Goal: Transaction & Acquisition: Purchase product/service

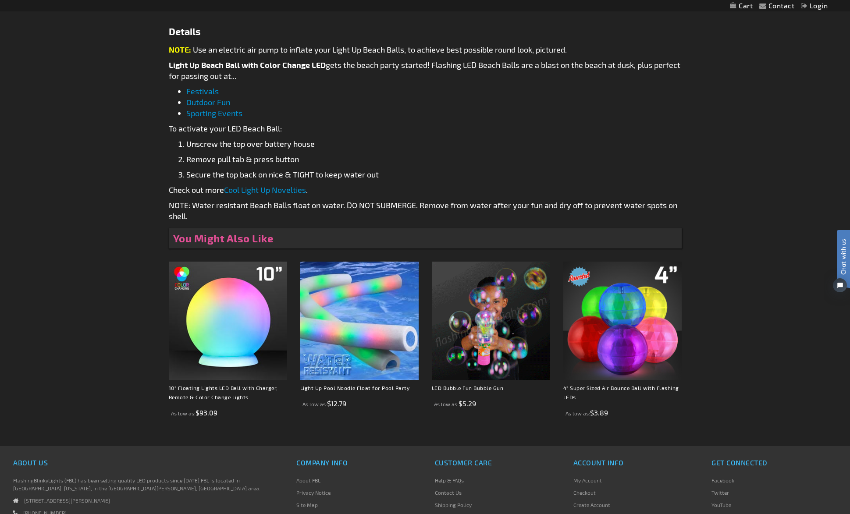
scroll to position [543, 0]
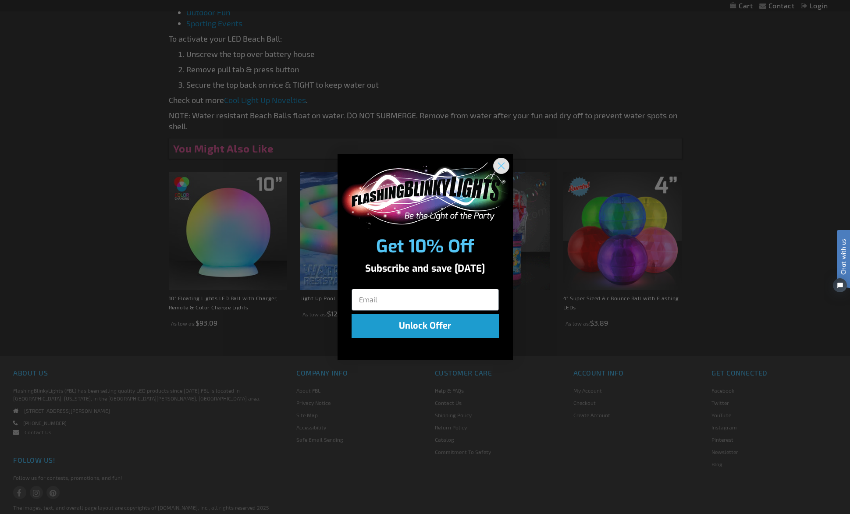
click at [500, 165] on icon "Close dialog" at bounding box center [501, 166] width 6 height 6
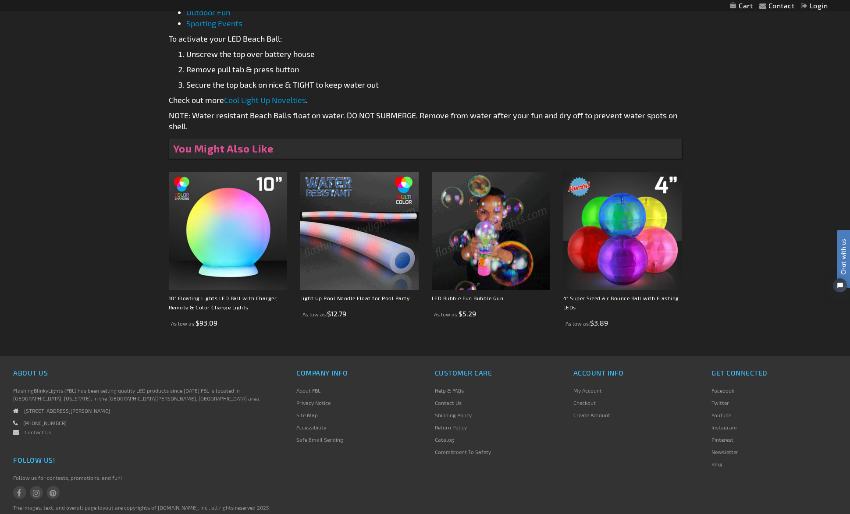
scroll to position [0, 0]
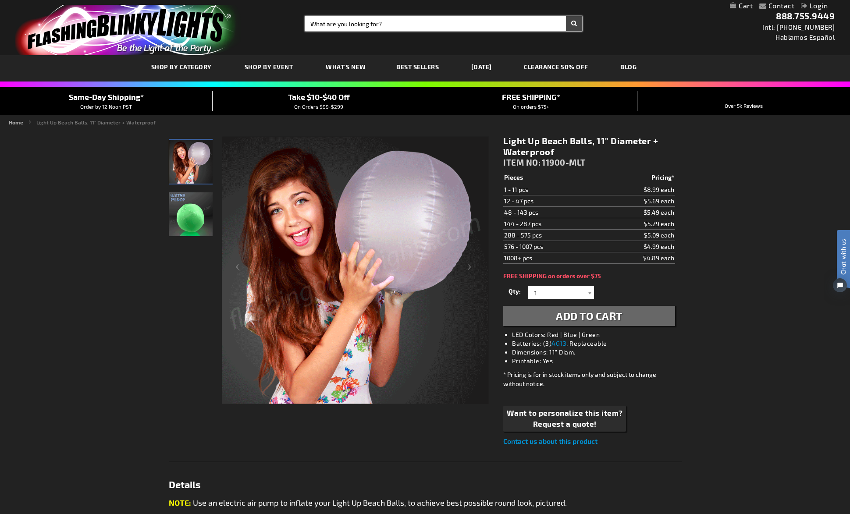
click at [353, 21] on input "Search" at bounding box center [443, 23] width 277 height 15
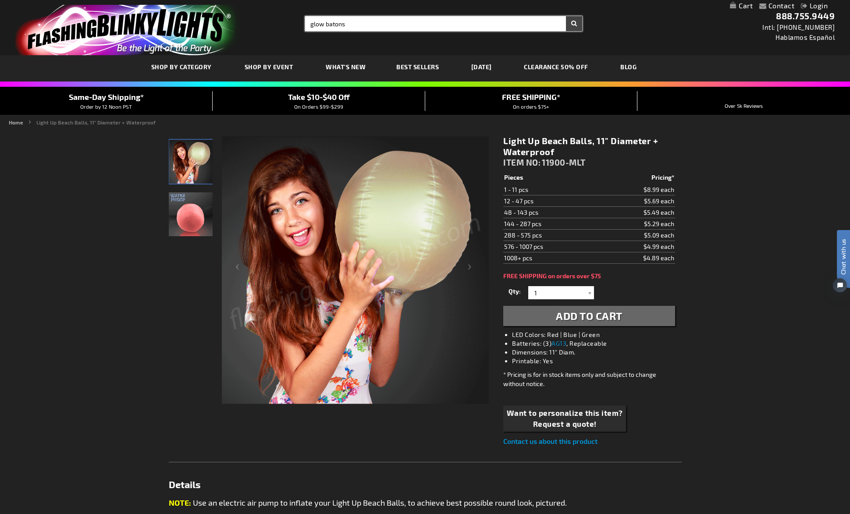
type input "glow batons"
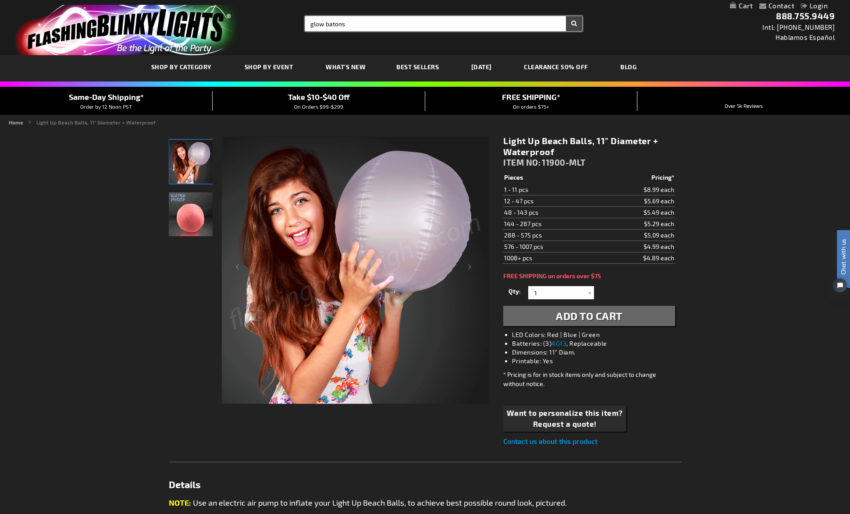
click at [566, 16] on button "Search" at bounding box center [574, 23] width 16 height 15
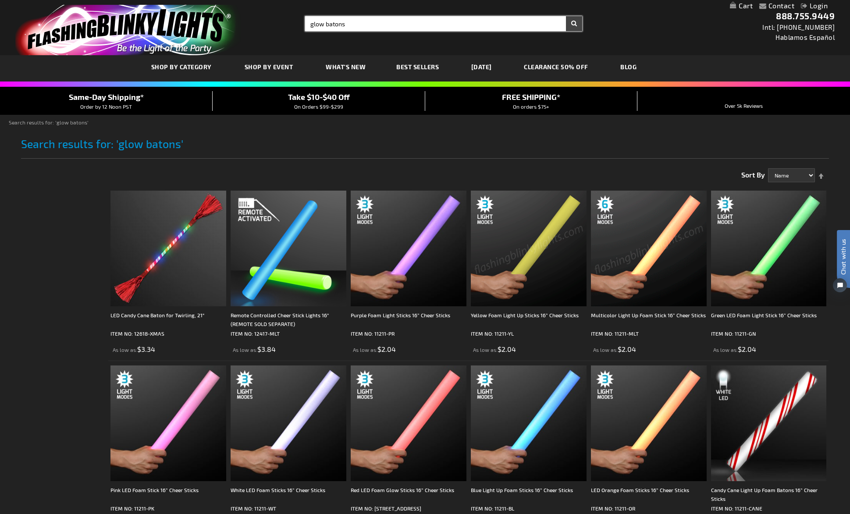
type input "glow batons"
